Goal: Task Accomplishment & Management: Manage account settings

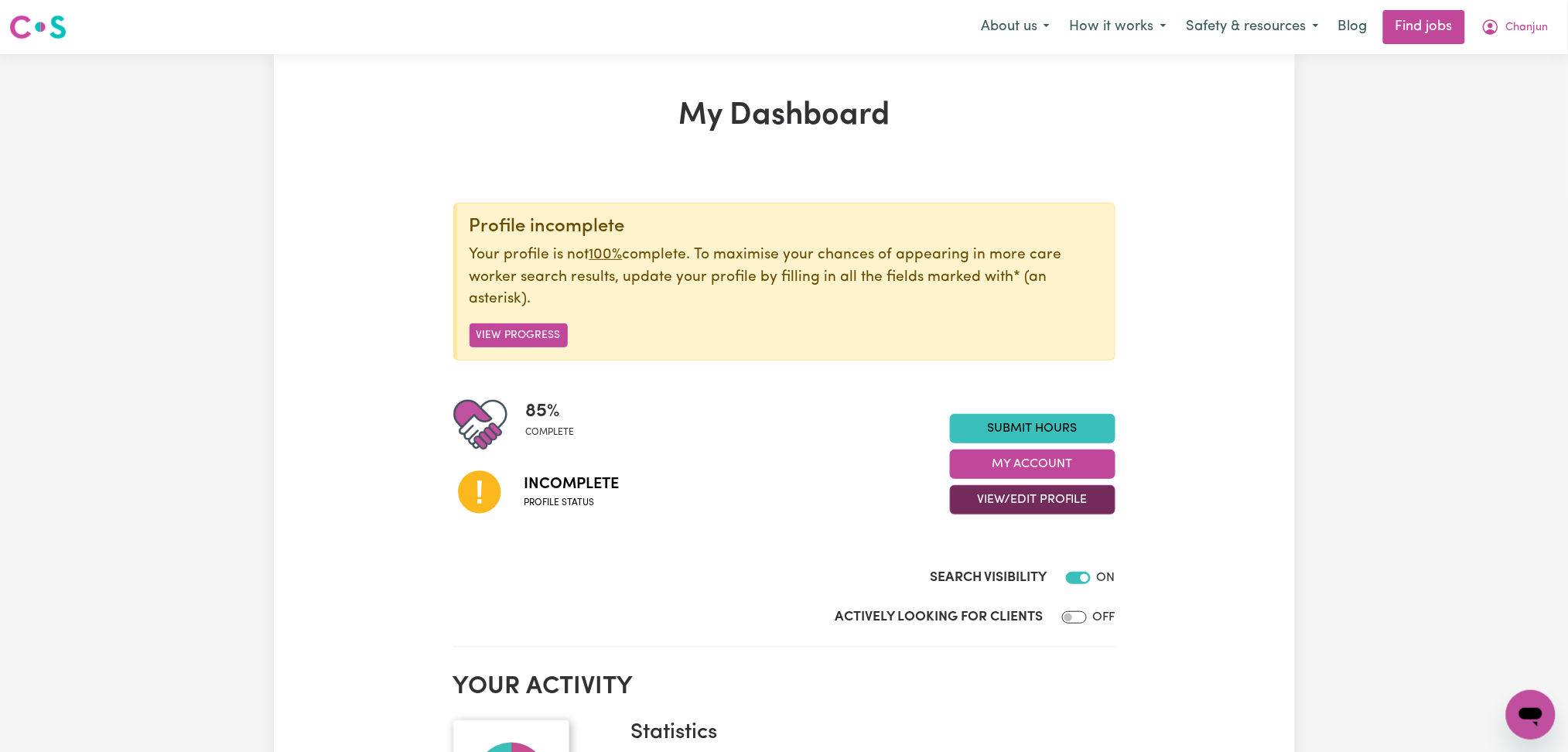
click at [1013, 501] on button "View/Edit Profile" at bounding box center [1032, 499] width 165 height 29
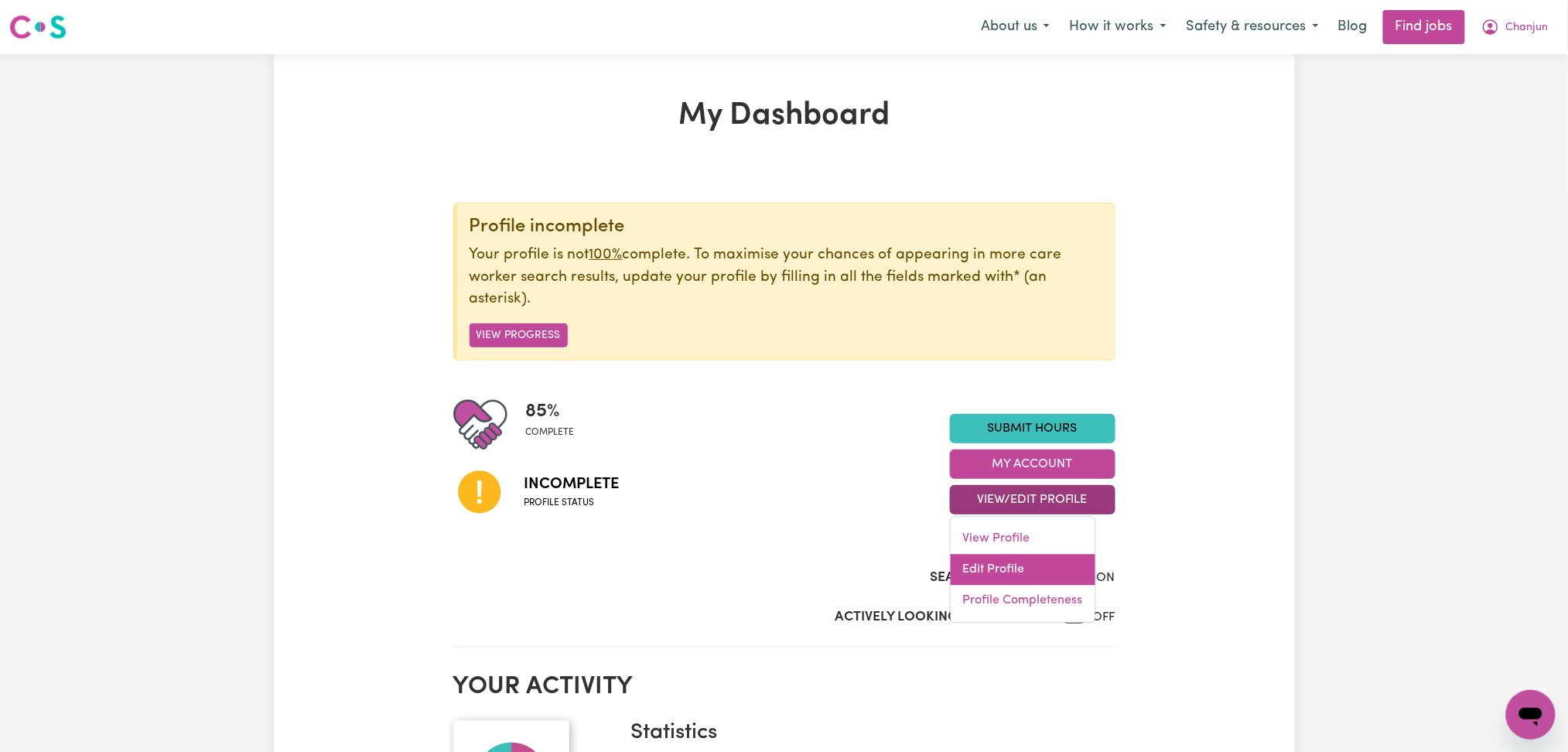
click at [997, 579] on link "Edit Profile" at bounding box center [1023, 570] width 144 height 31
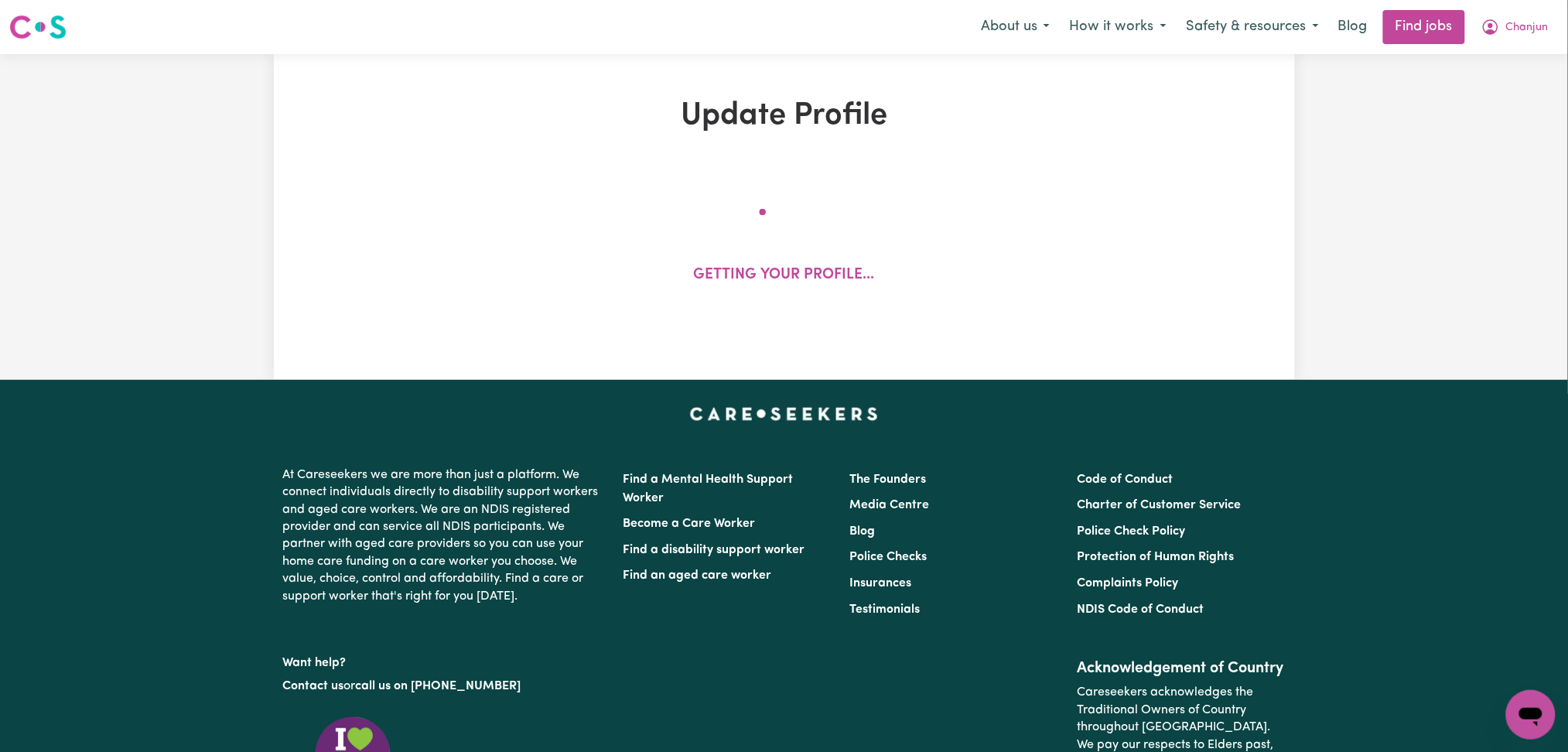
select select "[DEMOGRAPHIC_DATA]"
select select "Australian PR"
select select "Studying a healthcare related degree or qualification"
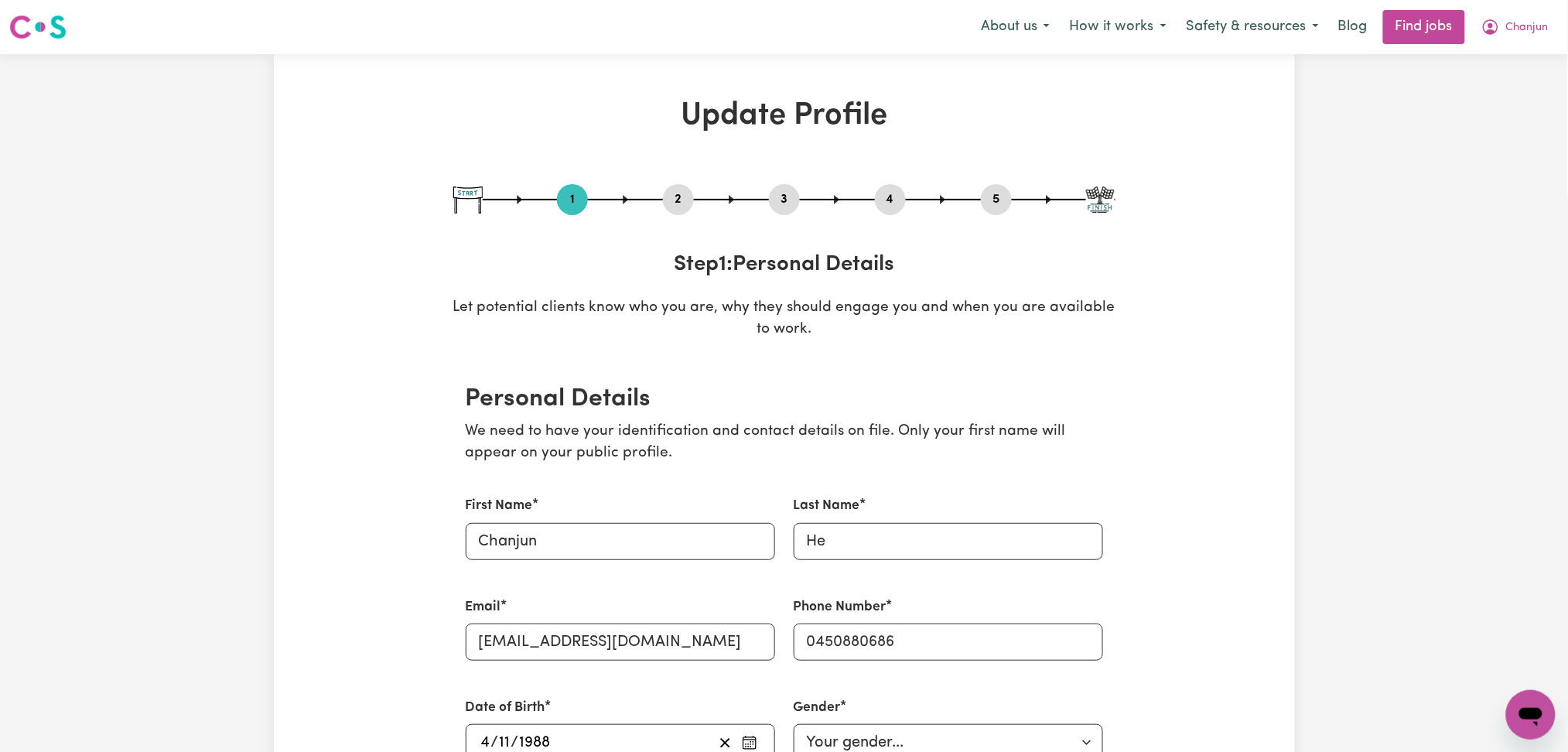
click at [993, 200] on button "5" at bounding box center [996, 199] width 31 height 20
select select "I am providing services by being employed by an organisation"
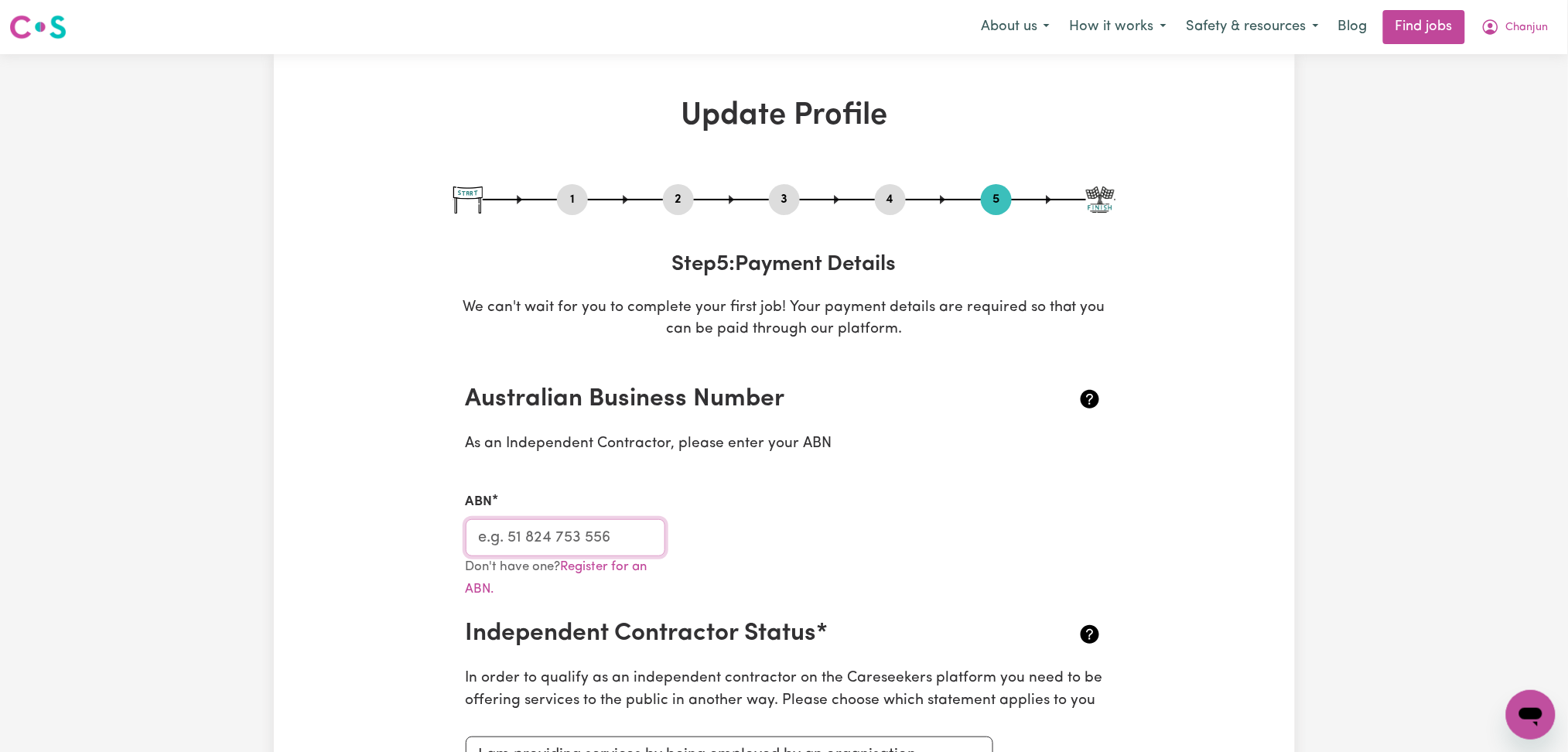
click at [626, 535] on input "ABN" at bounding box center [566, 537] width 200 height 37
click at [1533, 20] on span "Chanjun" at bounding box center [1527, 28] width 42 height 17
click at [1507, 110] on link "Logout" at bounding box center [1496, 118] width 122 height 29
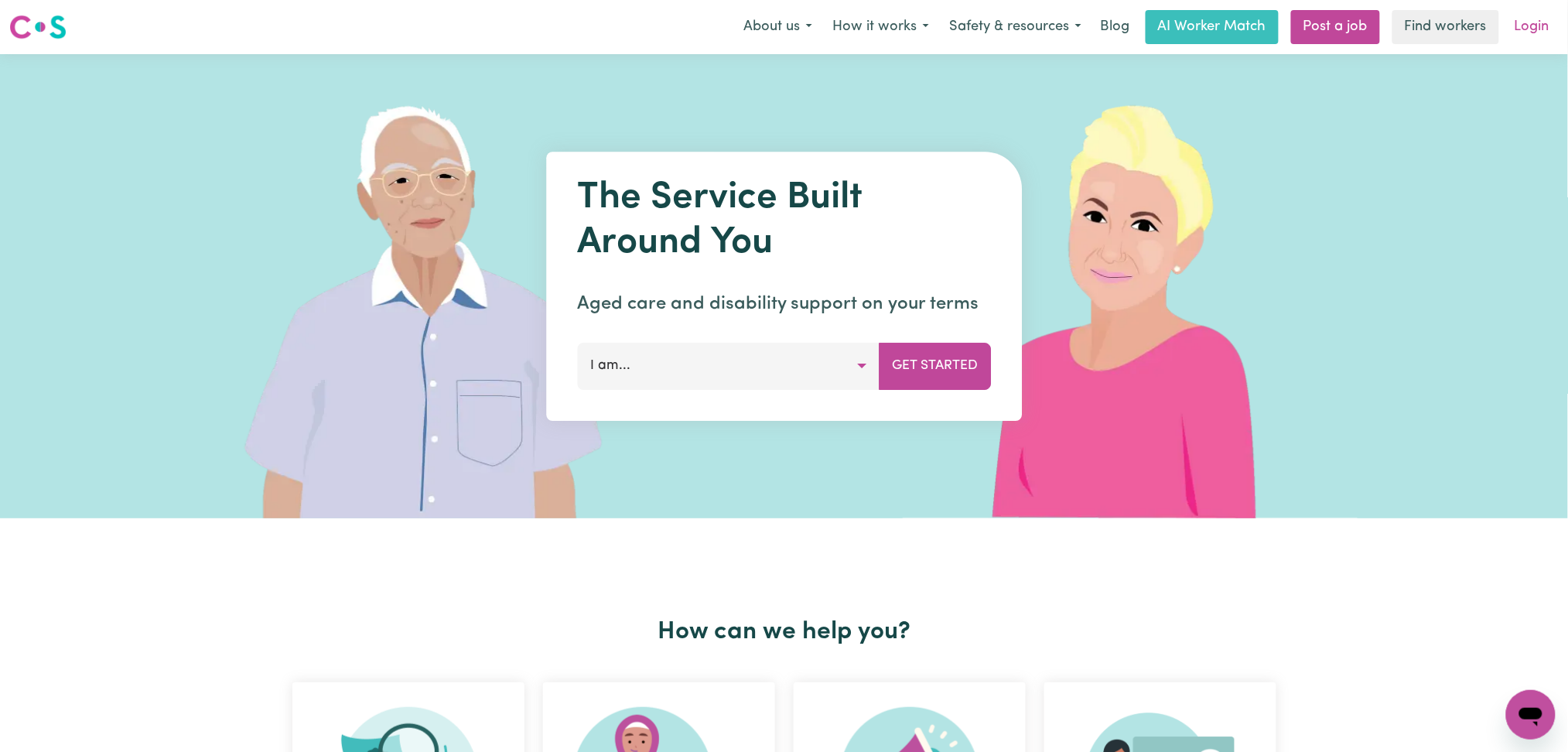
click at [1518, 36] on link "Login" at bounding box center [1532, 27] width 53 height 34
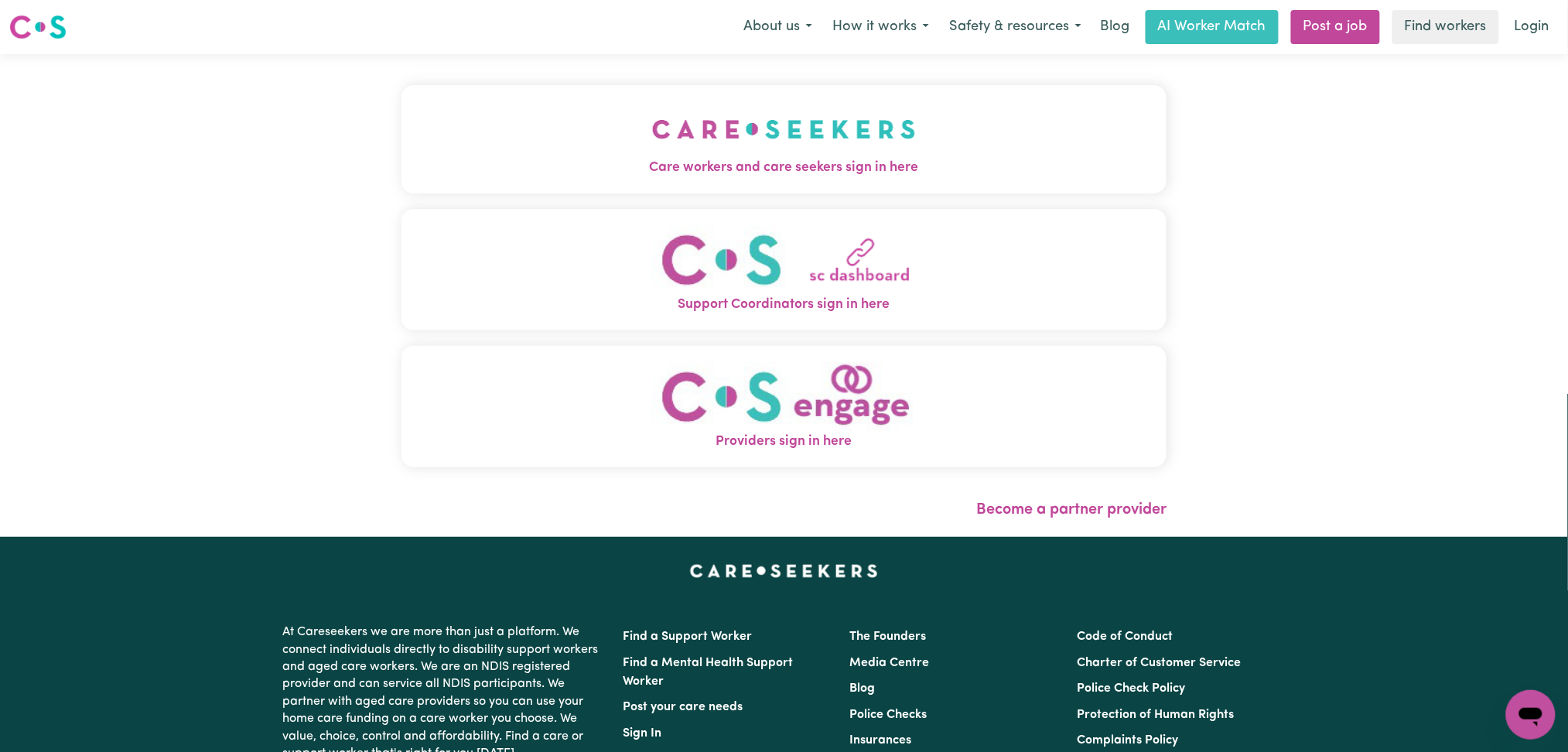
click at [647, 155] on button "Care workers and care seekers sign in here" at bounding box center [784, 139] width 766 height 109
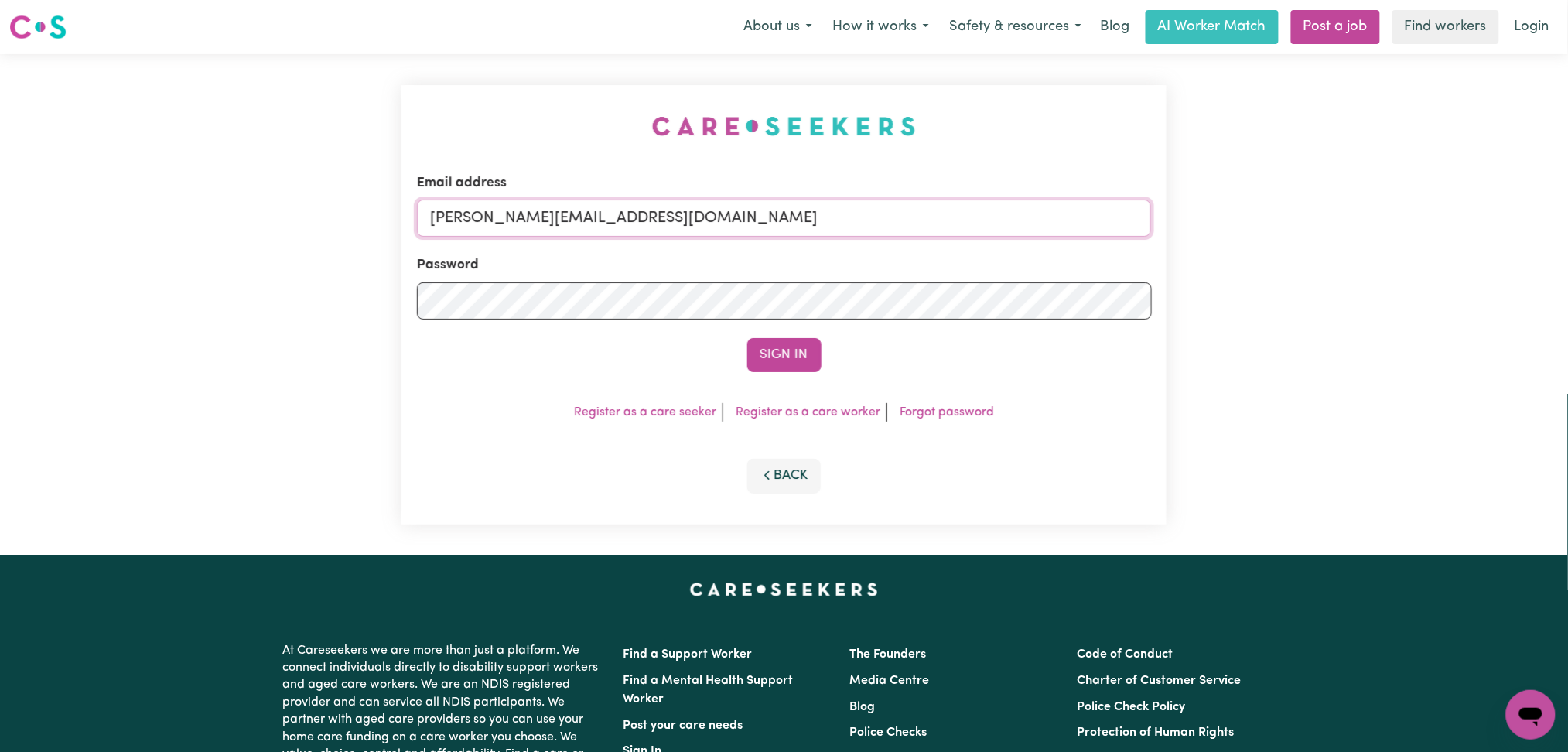
drag, startPoint x: 695, startPoint y: 229, endPoint x: 685, endPoint y: 237, distance: 12.8
click at [695, 229] on input "[PERSON_NAME][EMAIL_ADDRESS][DOMAIN_NAME]" at bounding box center [784, 218] width 735 height 37
drag, startPoint x: 513, startPoint y: 222, endPoint x: 866, endPoint y: 275, distance: 357.0
click at [866, 275] on form "Email address Superuser~[EMAIL_ADDRESS][DOMAIN_NAME] Password Sign In" at bounding box center [784, 272] width 735 height 199
type input "Superuser~[EMAIL_ADDRESS][DOMAIN_NAME]"
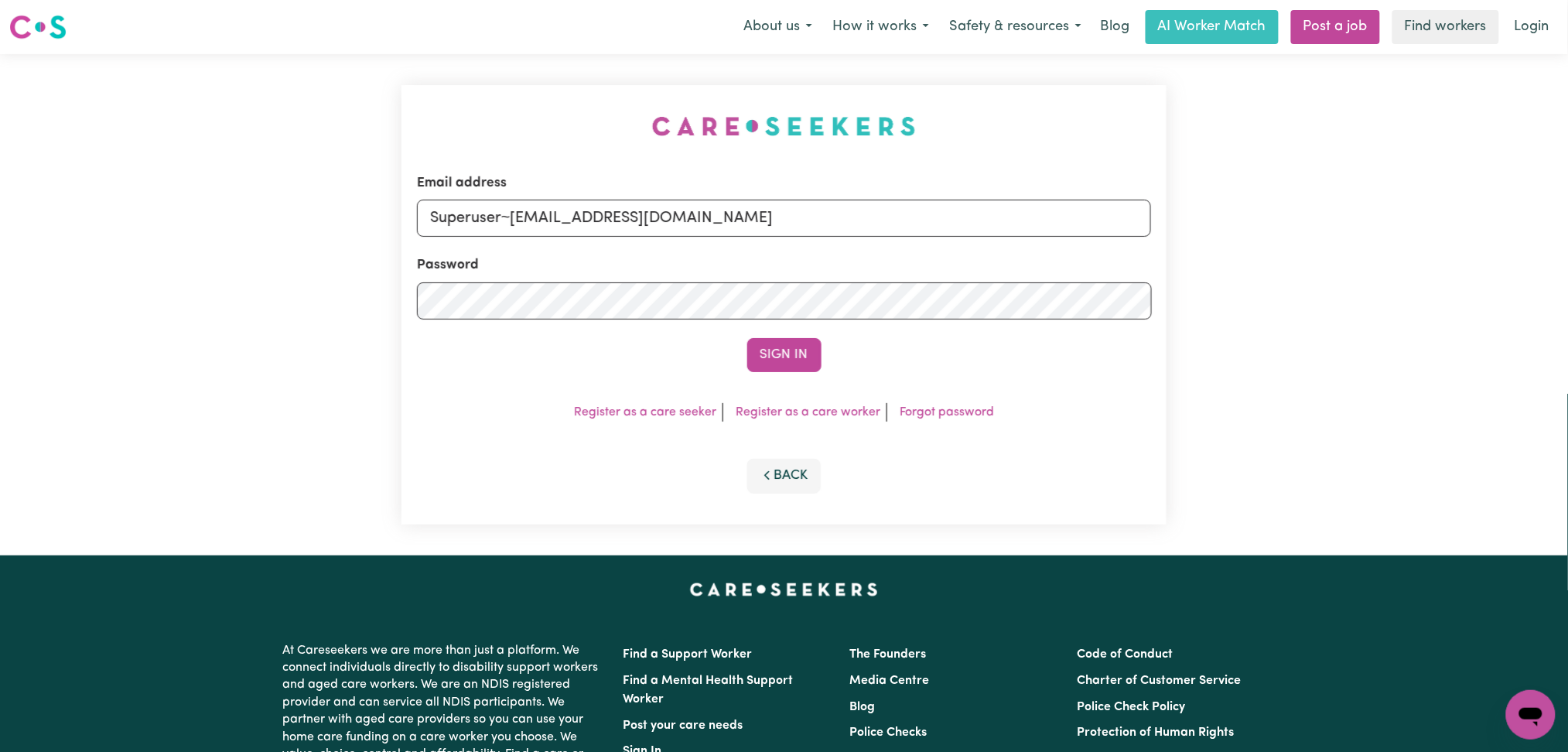
click at [737, 388] on div "Email address Superuser~[EMAIL_ADDRESS][DOMAIN_NAME] Password Sign In Register …" at bounding box center [784, 305] width 766 height 439
click at [796, 361] on button "Sign In" at bounding box center [784, 355] width 75 height 34
